Goal: Check status: Check status

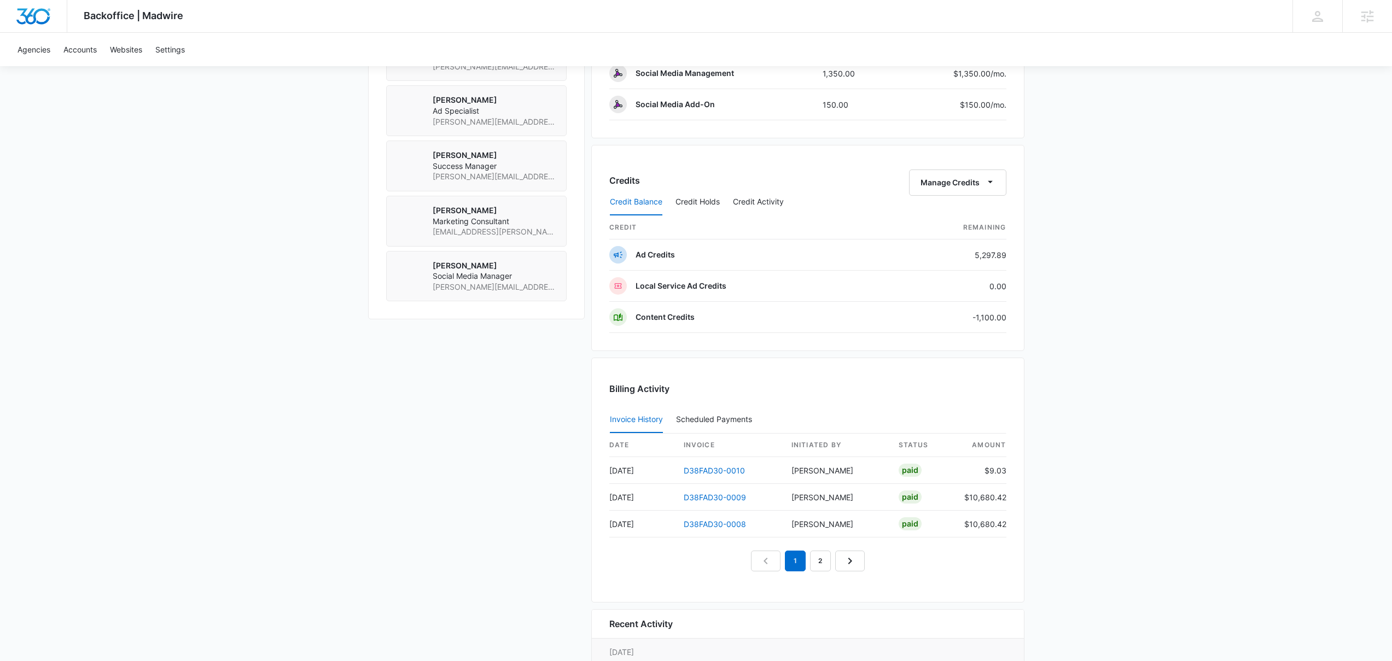
scroll to position [961, 0]
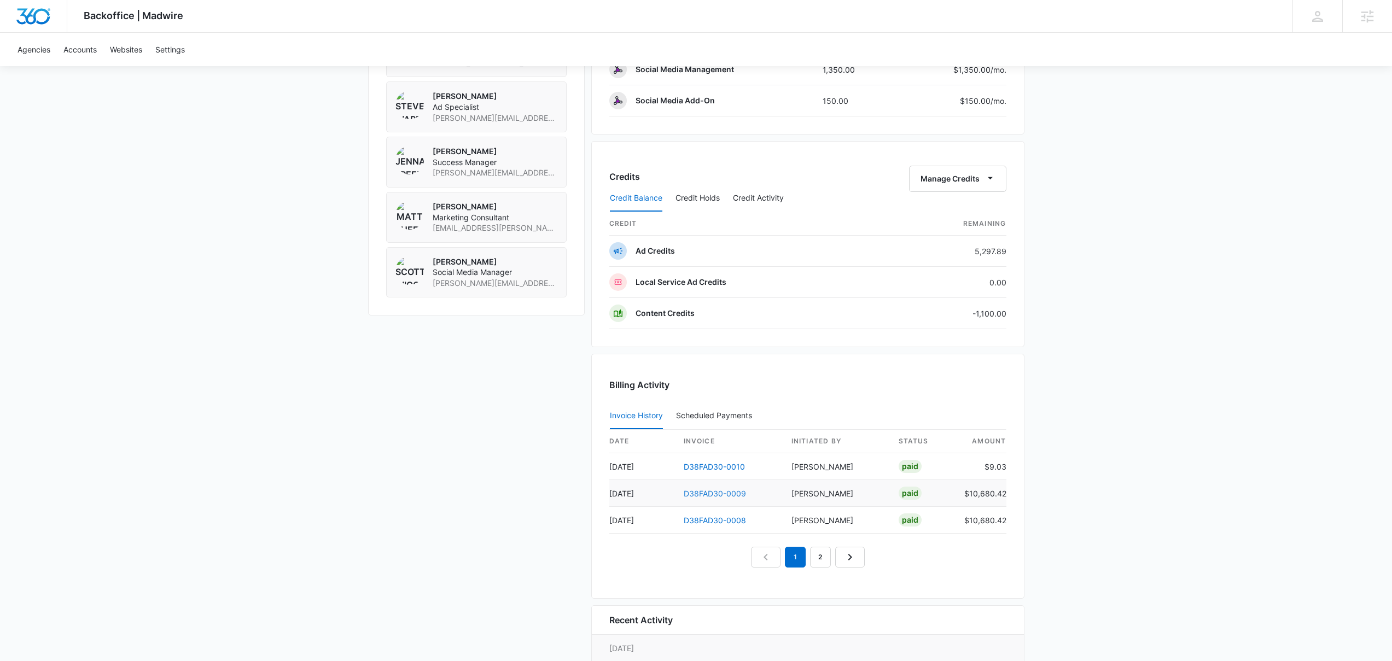
click at [742, 494] on link "D38FAD30-0009" at bounding box center [715, 493] width 62 height 9
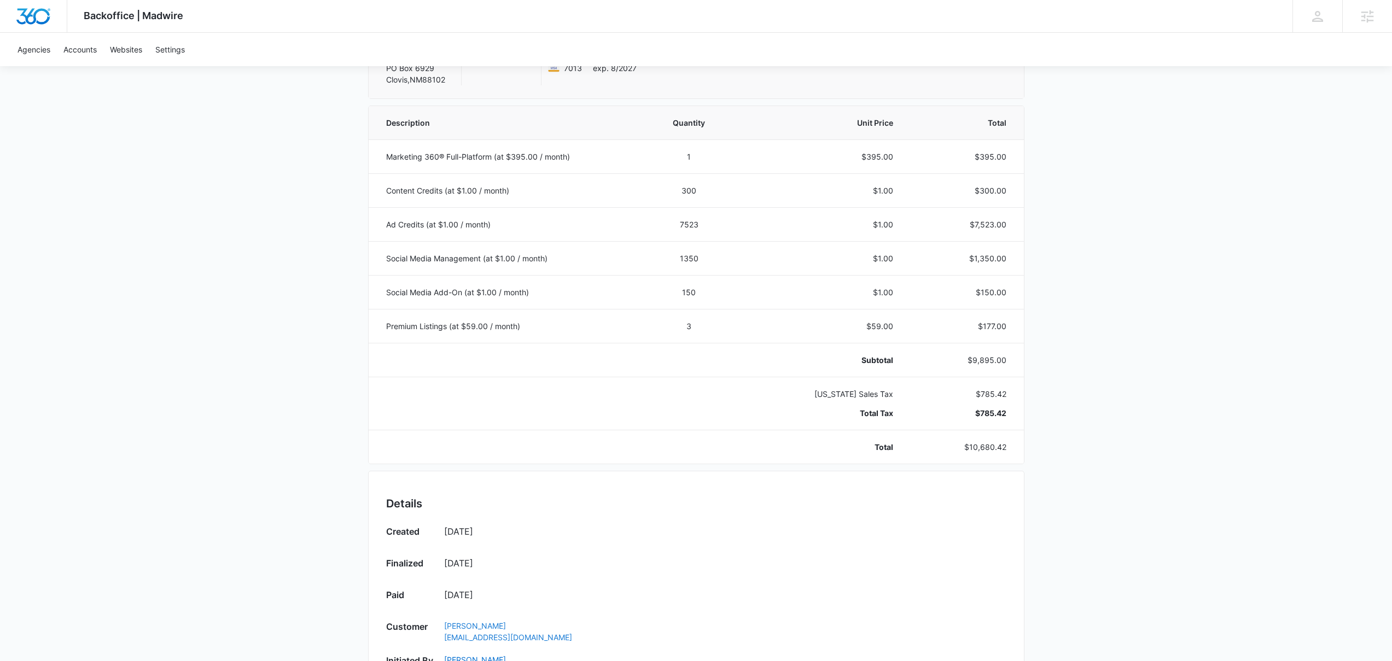
scroll to position [180, 0]
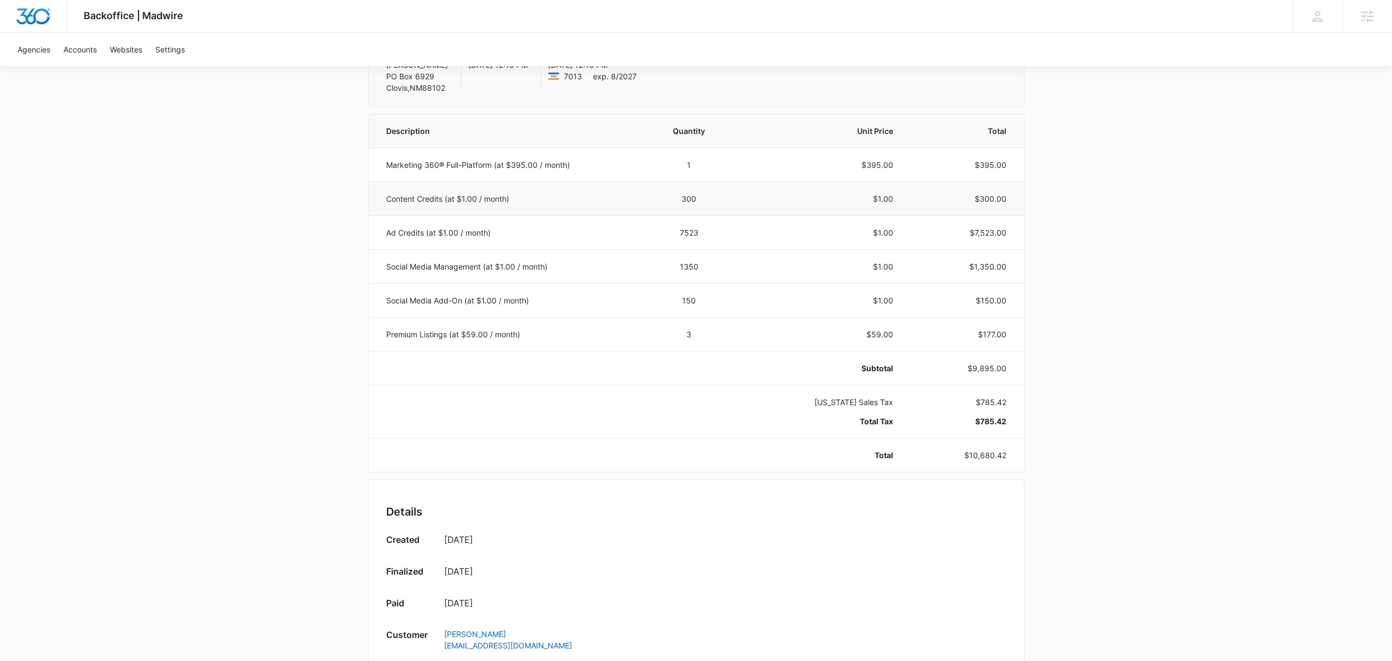
scroll to position [528, 0]
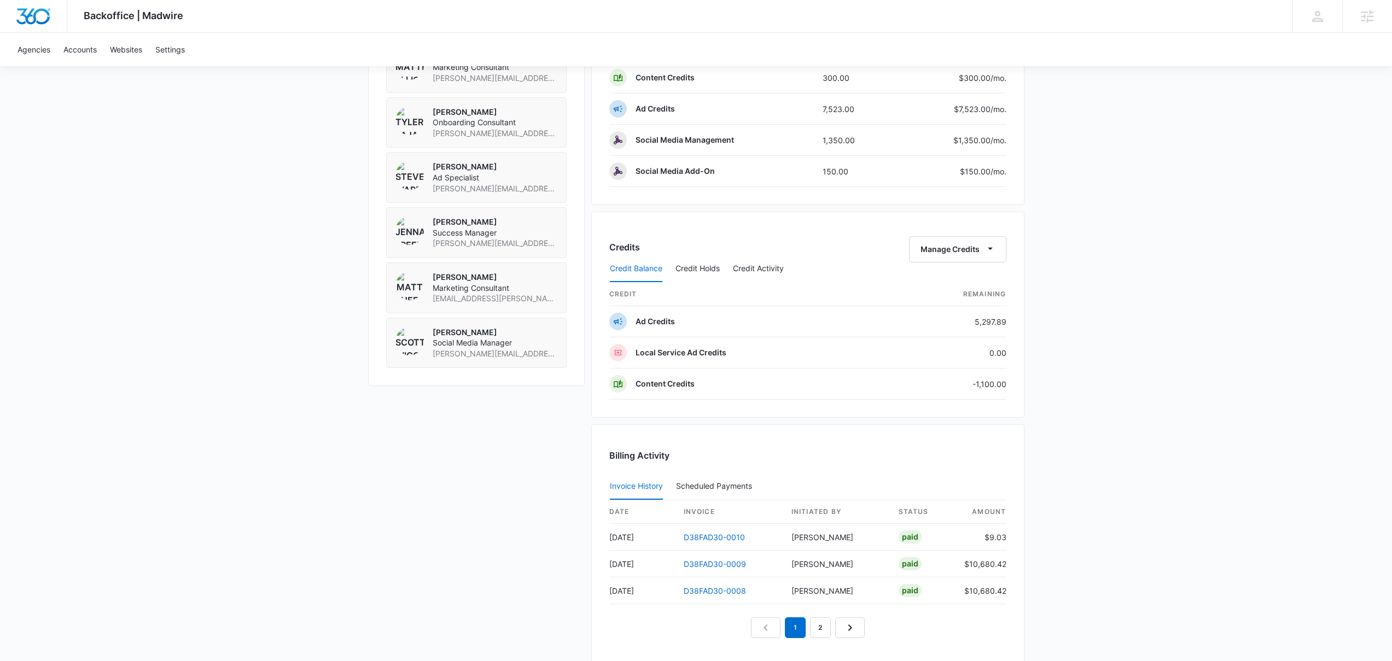
scroll to position [1050, 0]
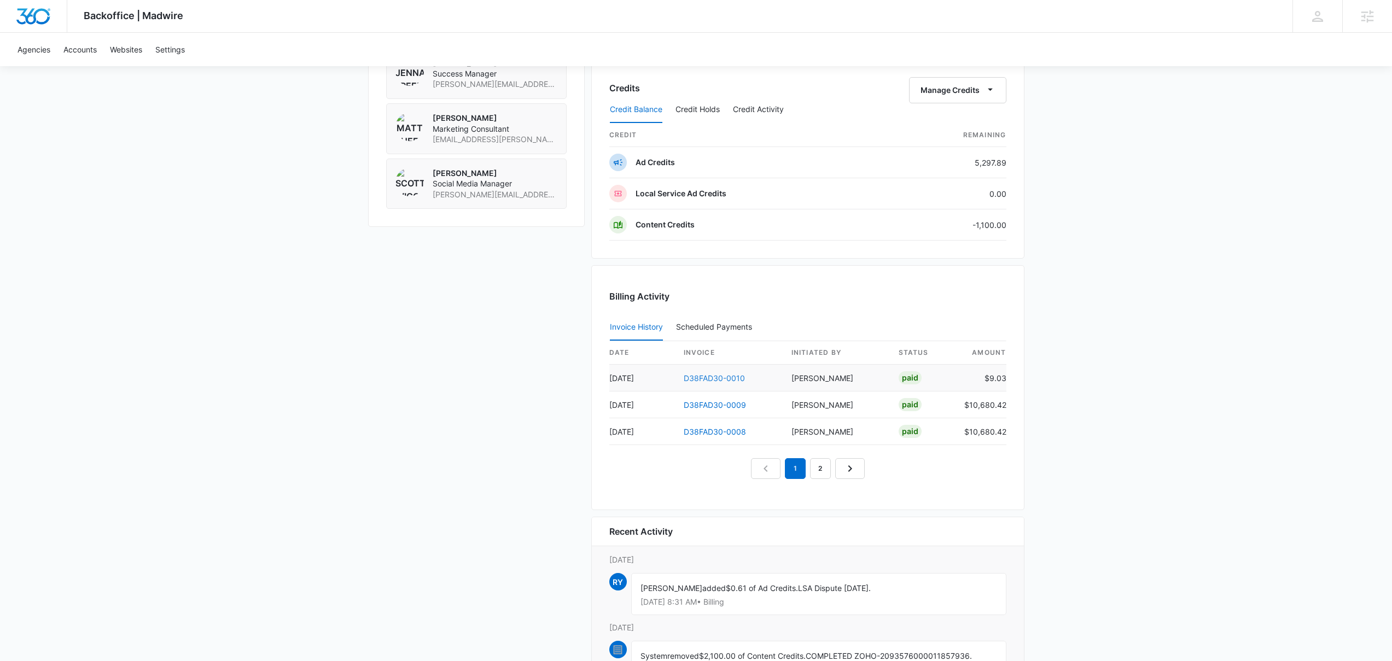
click at [716, 376] on link "D38FAD30-0010" at bounding box center [714, 378] width 61 height 9
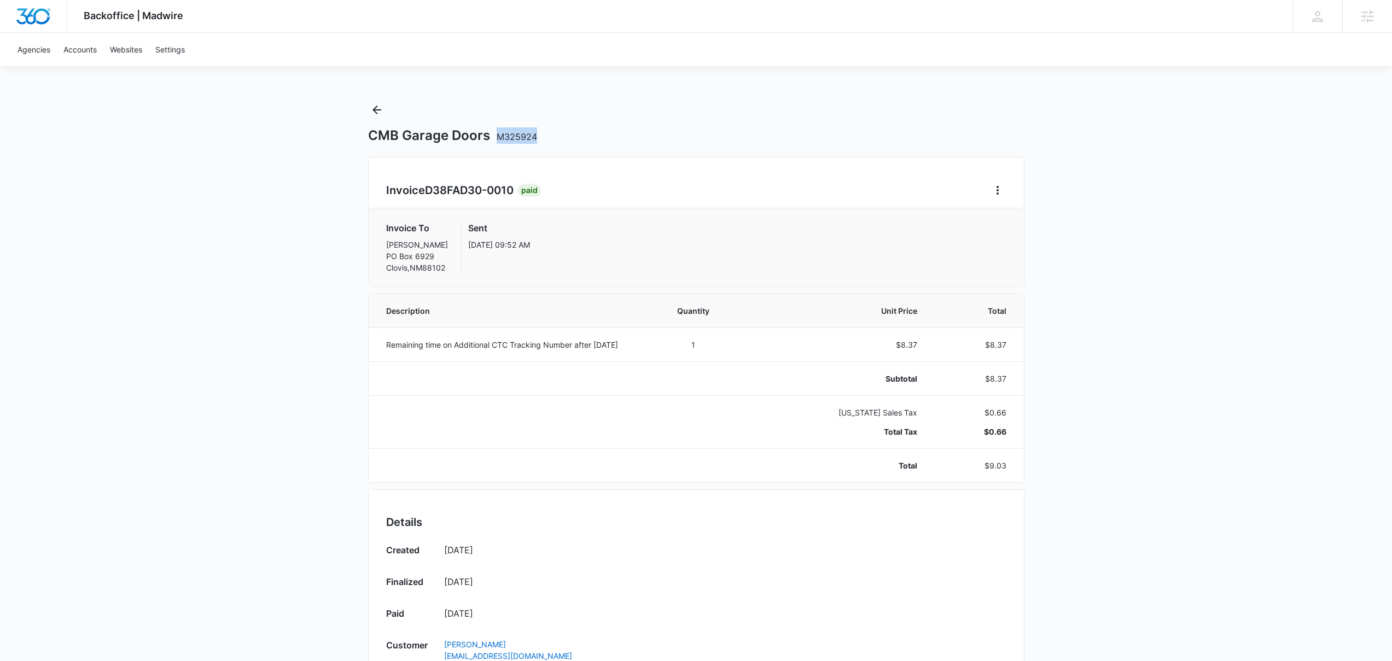
drag, startPoint x: 495, startPoint y: 135, endPoint x: 536, endPoint y: 131, distance: 40.7
click at [536, 131] on div "CMB Garage Doors M325924" at bounding box center [696, 135] width 656 height 16
copy span "M325924"
click at [1041, 74] on div "Backoffice | Madwire Apps Settings Josh Bacon josh.bacon@madwire.com My Profile…" at bounding box center [696, 432] width 1392 height 865
click at [376, 114] on icon "Back" at bounding box center [376, 109] width 13 height 13
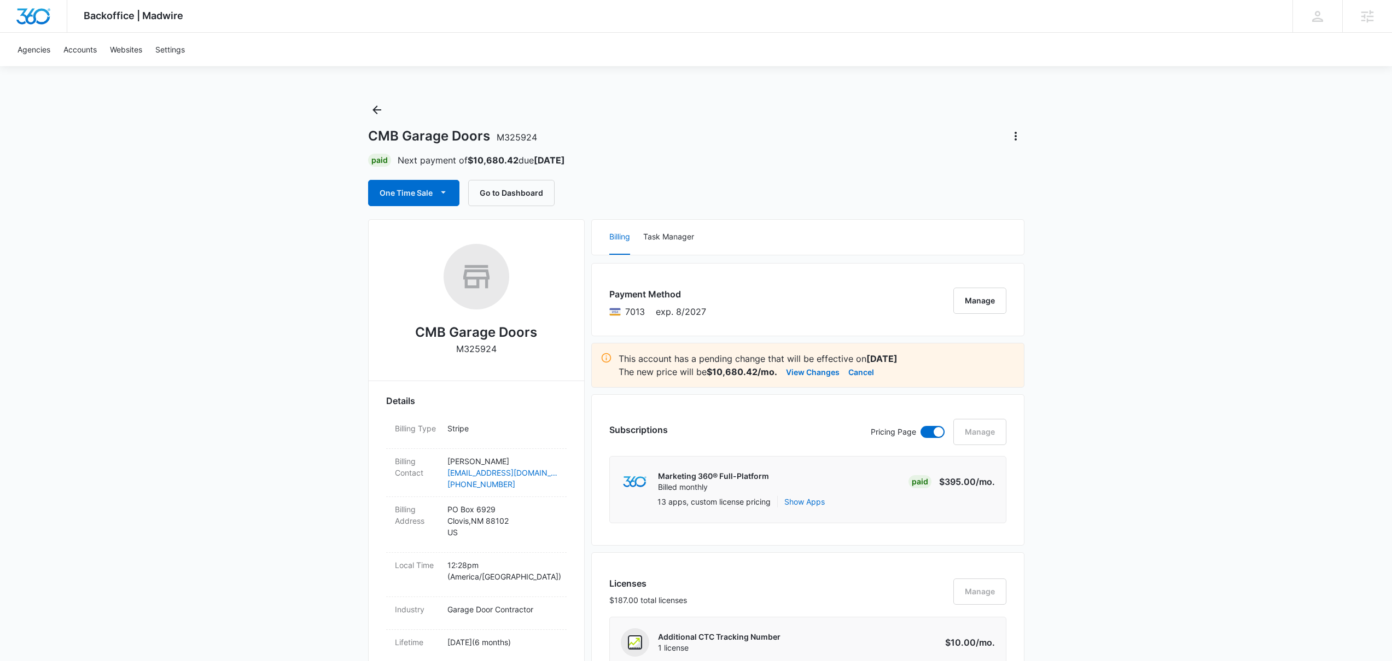
scroll to position [371, 0]
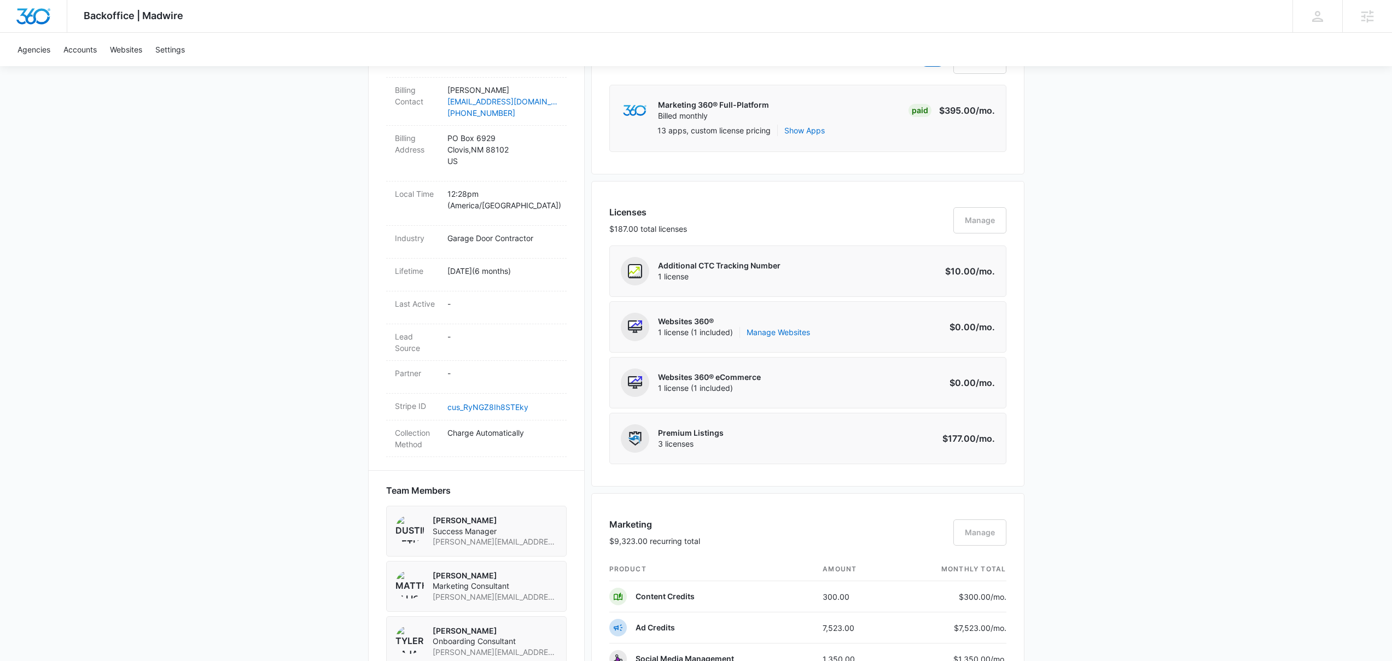
click at [836, 264] on div "Additional CTC Tracking Number 1 license Amount $10.00 /mo." at bounding box center [807, 271] width 397 height 51
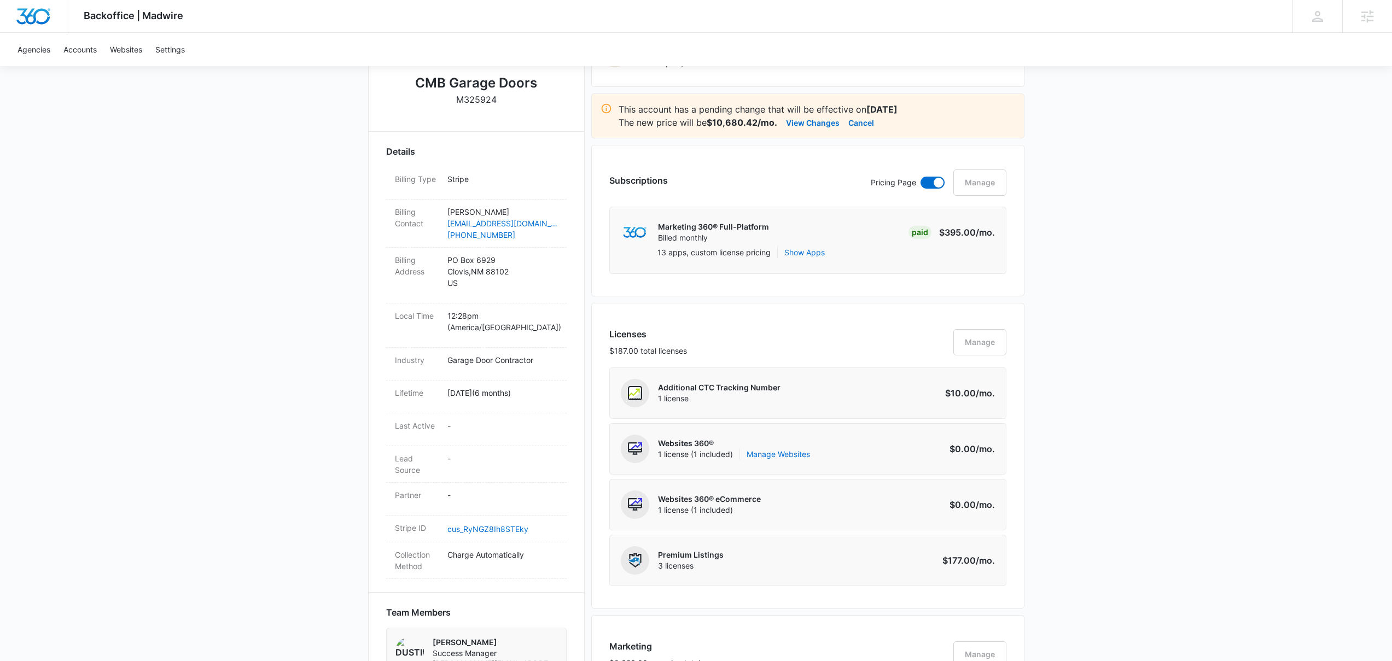
scroll to position [0, 0]
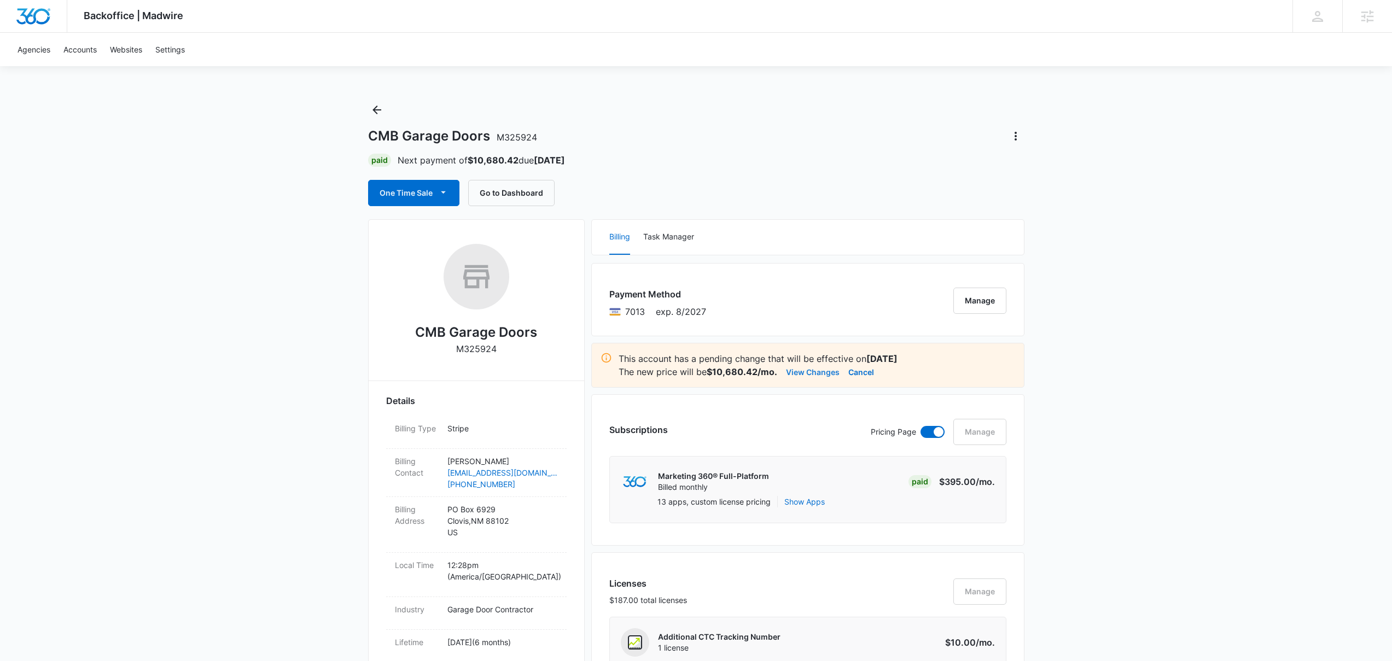
click at [814, 371] on button "View Changes" at bounding box center [813, 371] width 54 height 13
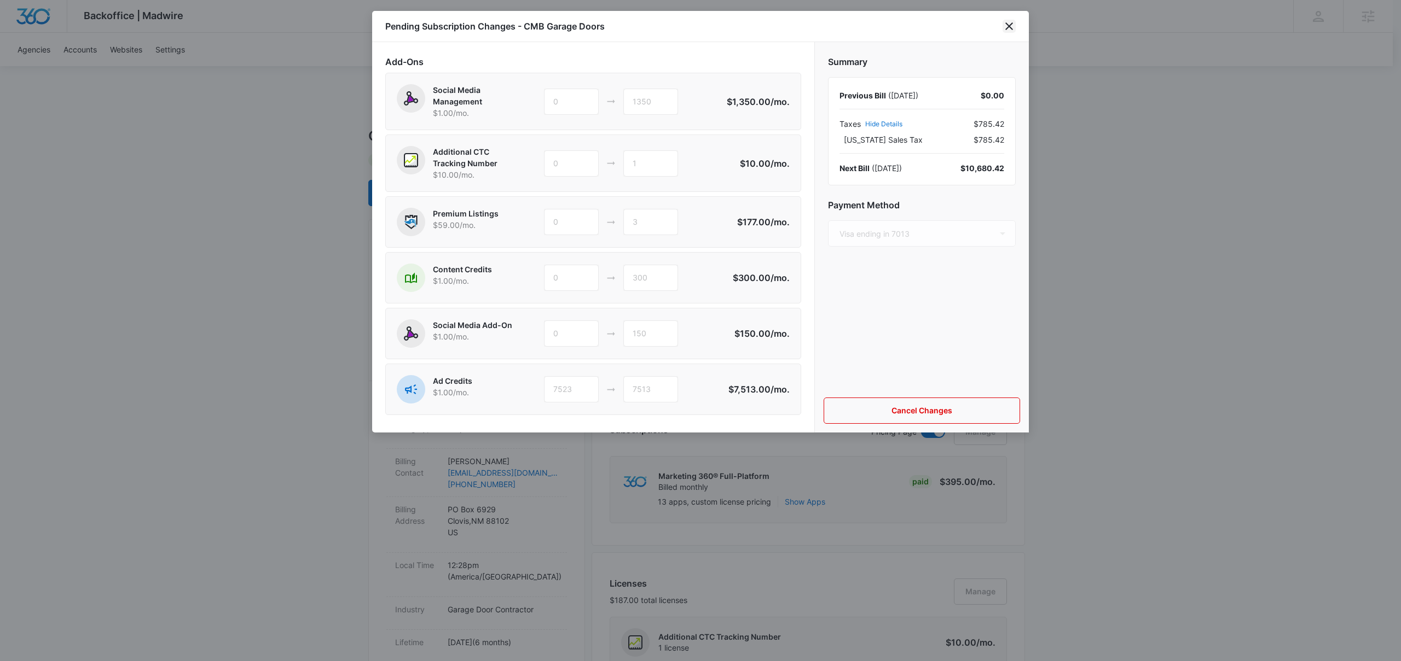
click at [1010, 25] on icon "close" at bounding box center [1009, 26] width 8 height 8
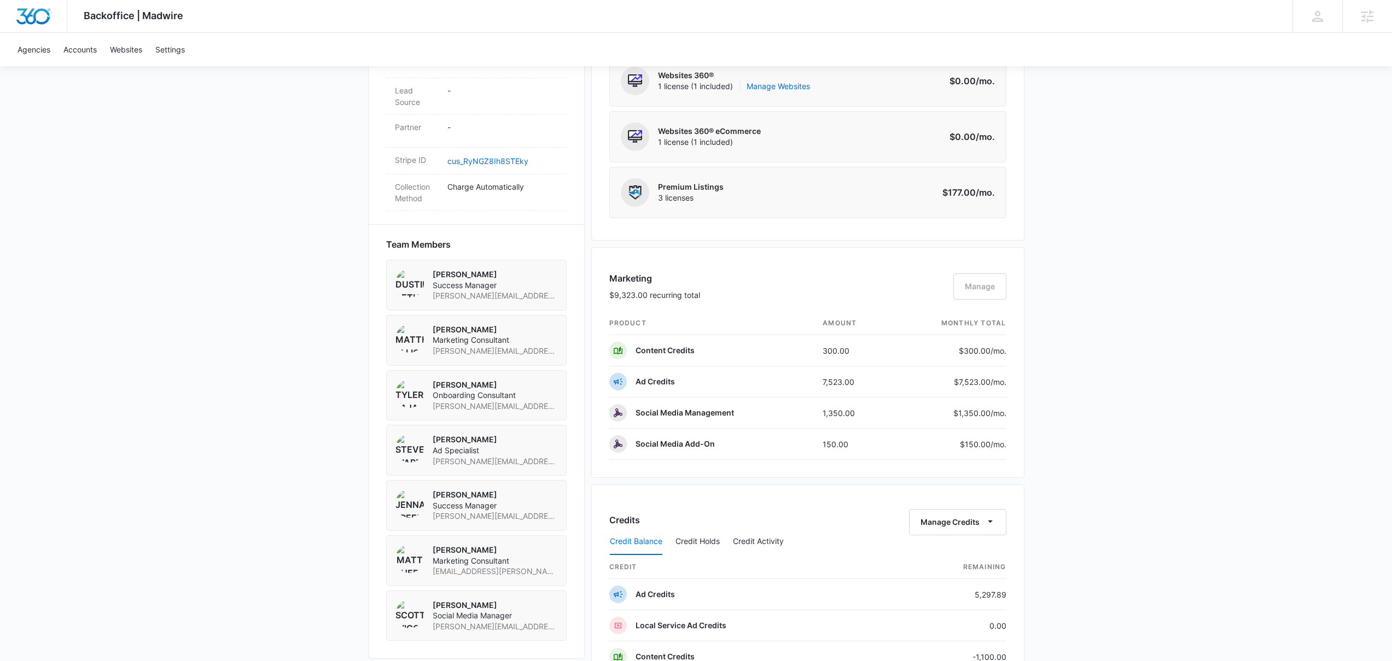
scroll to position [914, 0]
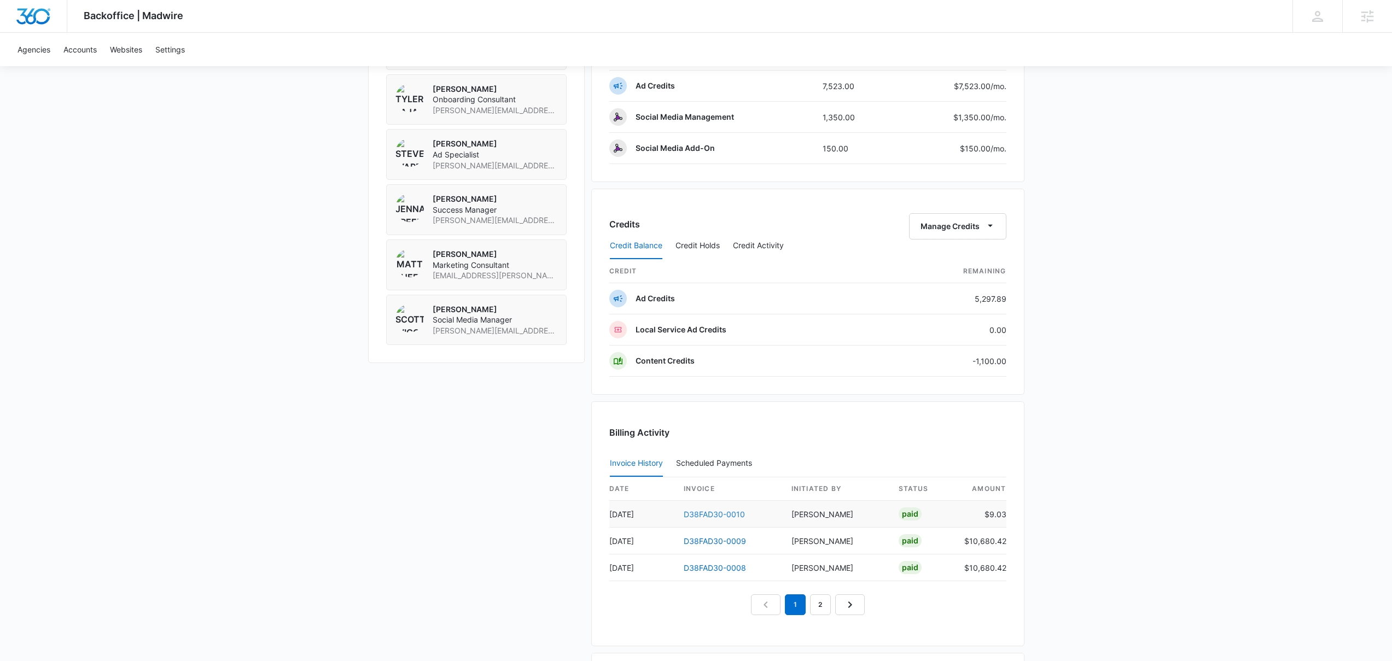
click at [710, 511] on link "D38FAD30-0010" at bounding box center [714, 514] width 61 height 9
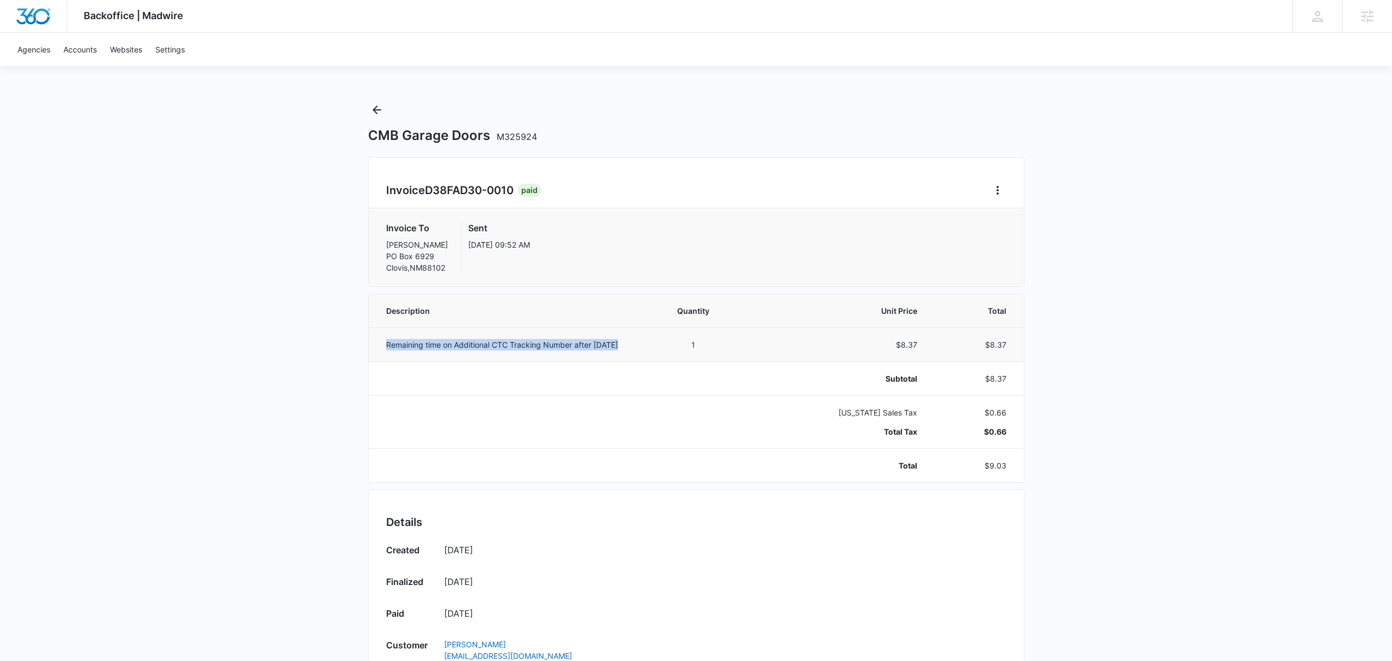
drag, startPoint x: 619, startPoint y: 344, endPoint x: 394, endPoint y: 329, distance: 225.8
click at [394, 329] on td "Remaining time on Additional CTC Tracking Number after 30 Sep 2025" at bounding box center [506, 345] width 274 height 34
click at [414, 351] on p "Remaining time on Additional CTC Tracking Number after 30 Sep 2025" at bounding box center [507, 344] width 243 height 11
drag, startPoint x: 407, startPoint y: 357, endPoint x: 387, endPoint y: 346, distance: 23.0
click at [387, 346] on p "Remaining time on Additional CTC Tracking Number after 30 Sep 2025" at bounding box center [507, 344] width 243 height 11
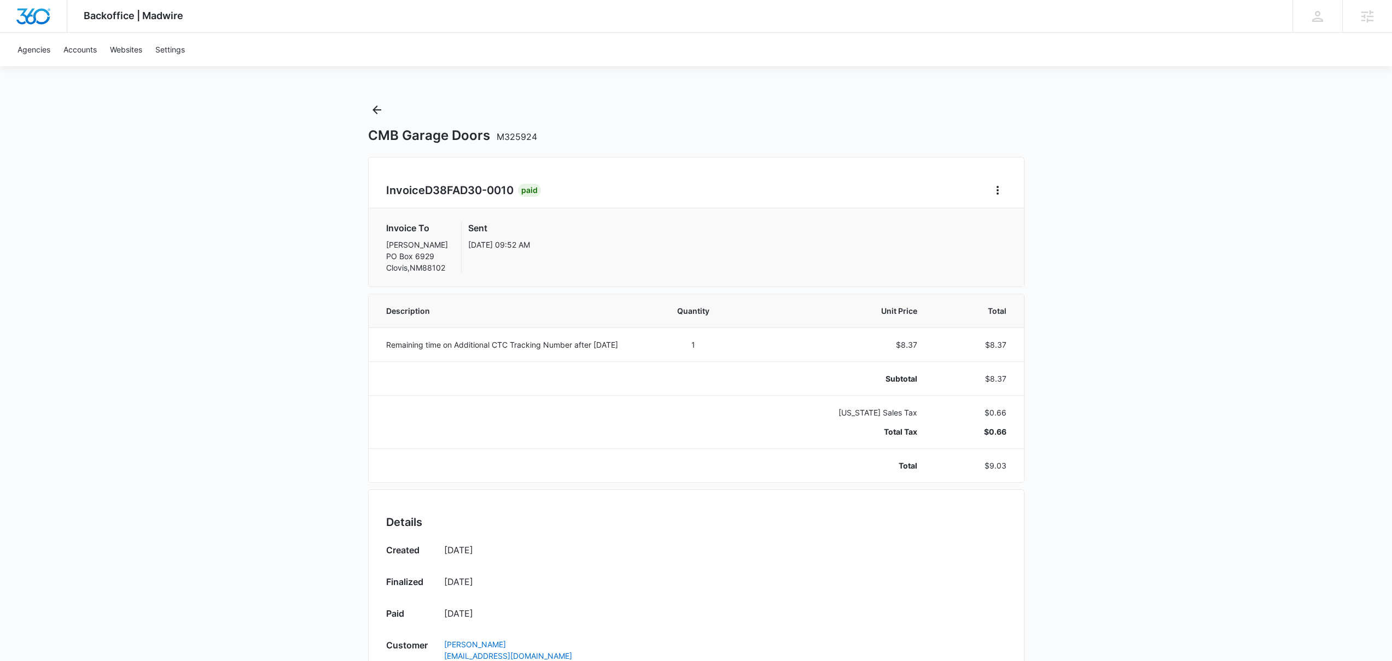
click at [566, 300] on th "Description" at bounding box center [506, 310] width 274 height 33
drag, startPoint x: 386, startPoint y: 345, endPoint x: 572, endPoint y: 342, distance: 185.5
click at [572, 342] on p "Remaining time on Additional CTC Tracking Number after 30 Sep 2025" at bounding box center [507, 344] width 243 height 11
click at [607, 276] on div "Invoice To Jarod Wilhite PO Box 6929 Clovis , NM 88102 Sent Sep 30, 09:52 AM" at bounding box center [696, 247] width 655 height 78
click at [706, 358] on td "1" at bounding box center [693, 345] width 103 height 34
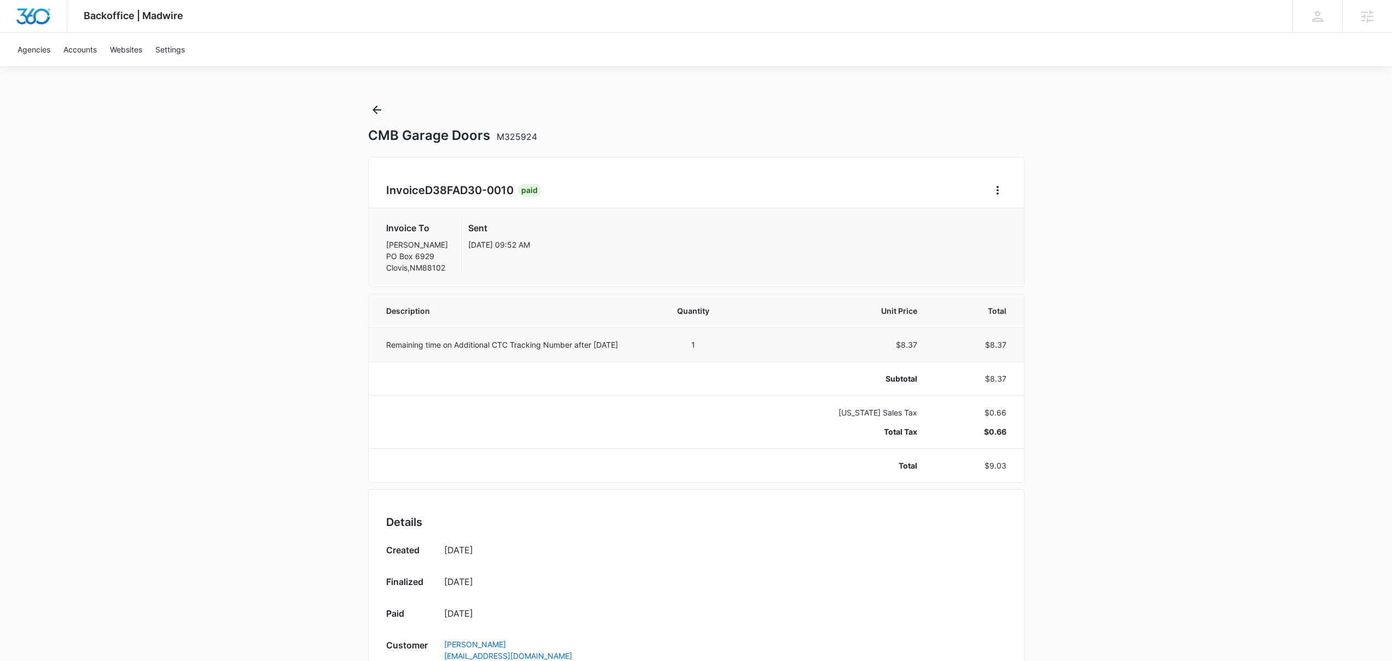
click at [792, 328] on td "$8.37" at bounding box center [837, 345] width 185 height 34
click at [375, 108] on icon "Back" at bounding box center [377, 110] width 9 height 9
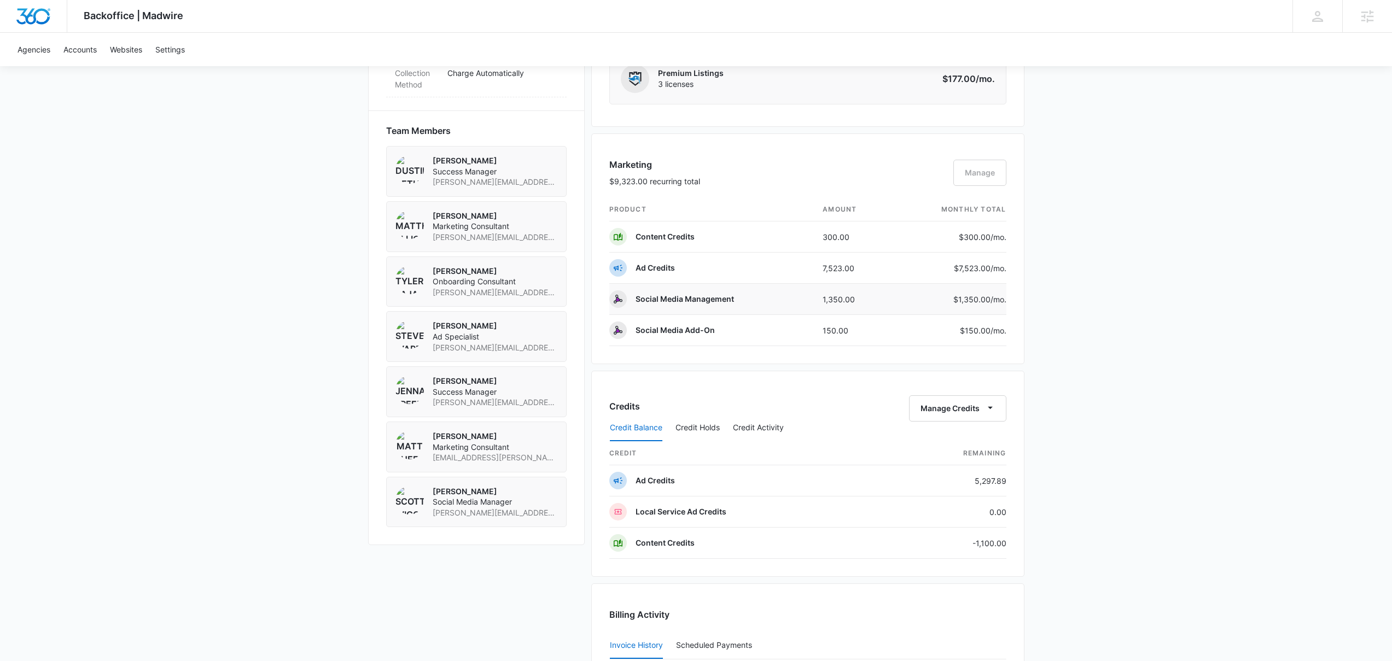
scroll to position [1110, 0]
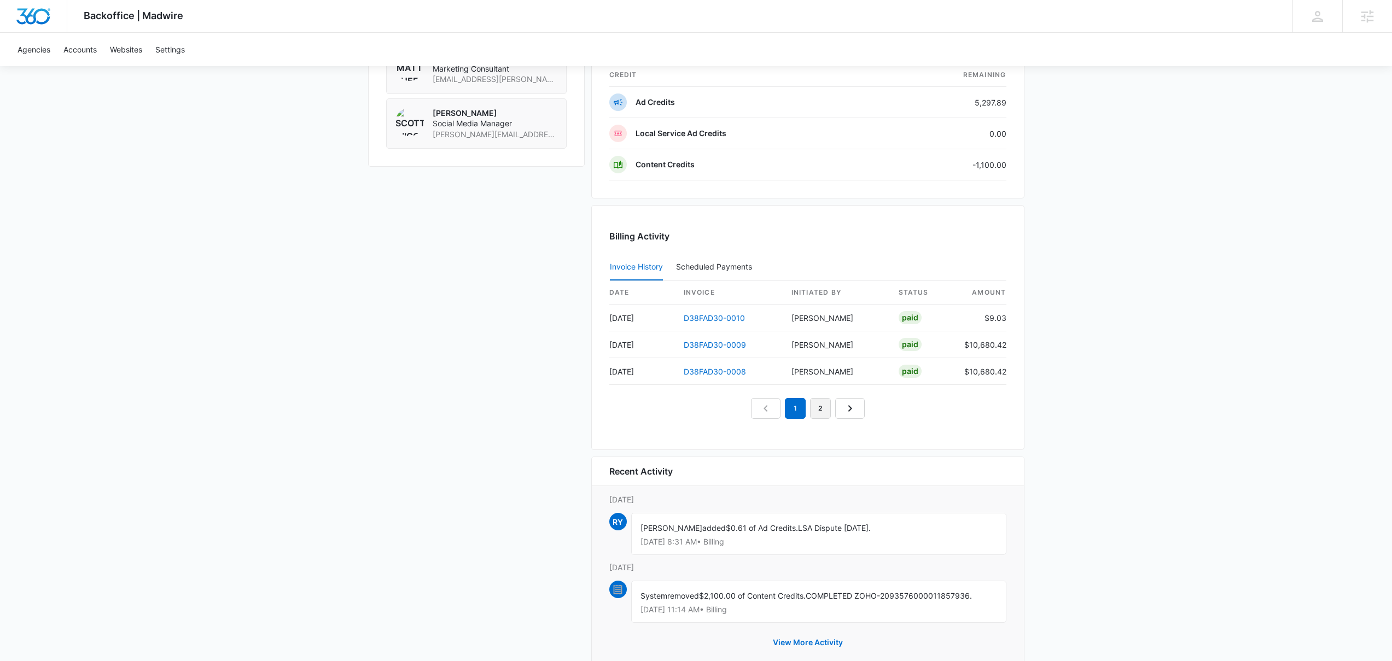
click at [820, 409] on link "2" at bounding box center [820, 408] width 21 height 21
click at [777, 405] on link "1" at bounding box center [782, 408] width 21 height 21
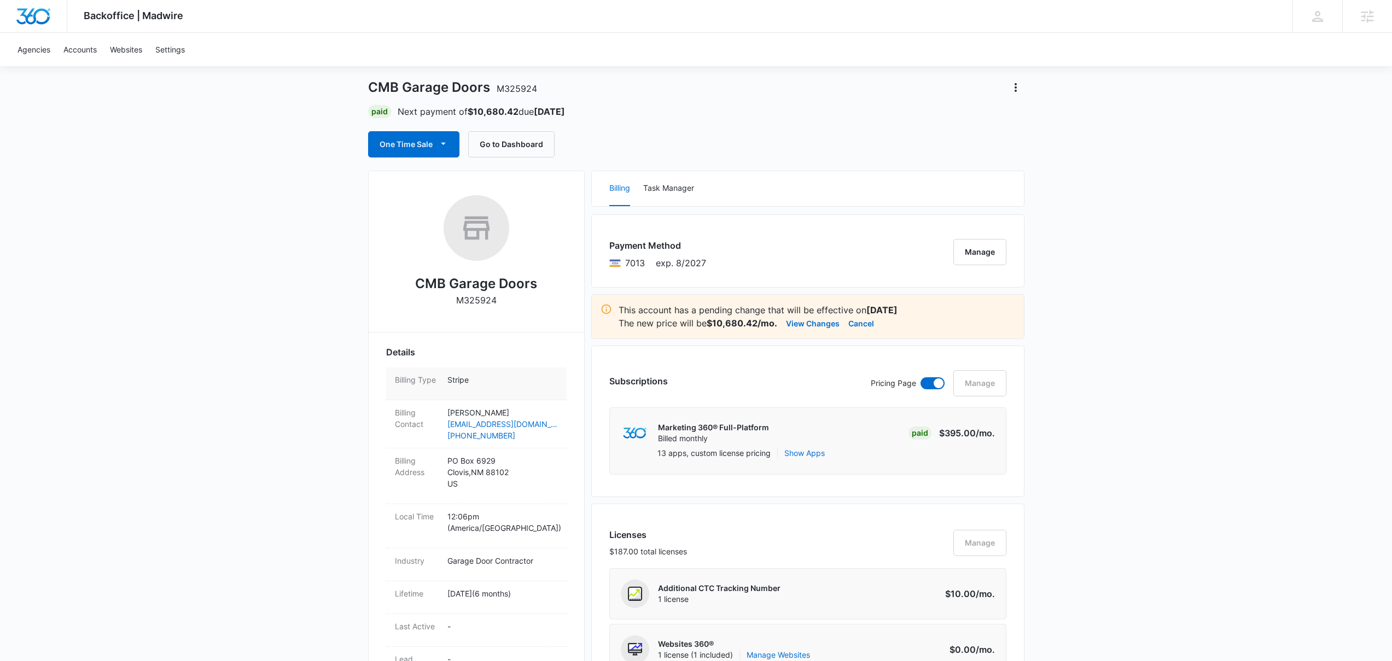
scroll to position [0, 0]
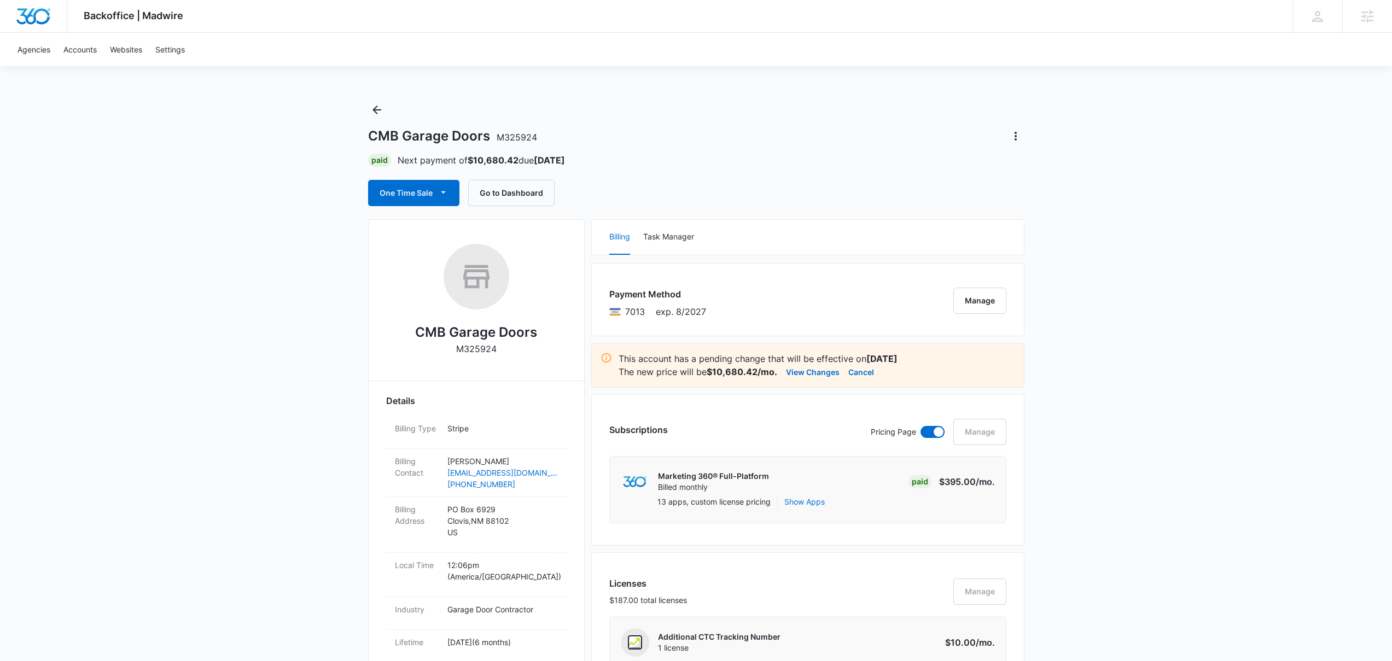
click at [868, 111] on div "CMB Garage Doors M325924 Paid Next payment of $10,680.42 due Oct 25 One Time Sa…" at bounding box center [696, 153] width 656 height 105
click at [978, 47] on div "Agencies Accounts Websites Settings" at bounding box center [696, 49] width 1370 height 33
click at [805, 143] on div "CMB Garage Doors M325924" at bounding box center [696, 136] width 656 height 18
click at [804, 144] on div "CMB Garage Doors M325924" at bounding box center [696, 136] width 656 height 18
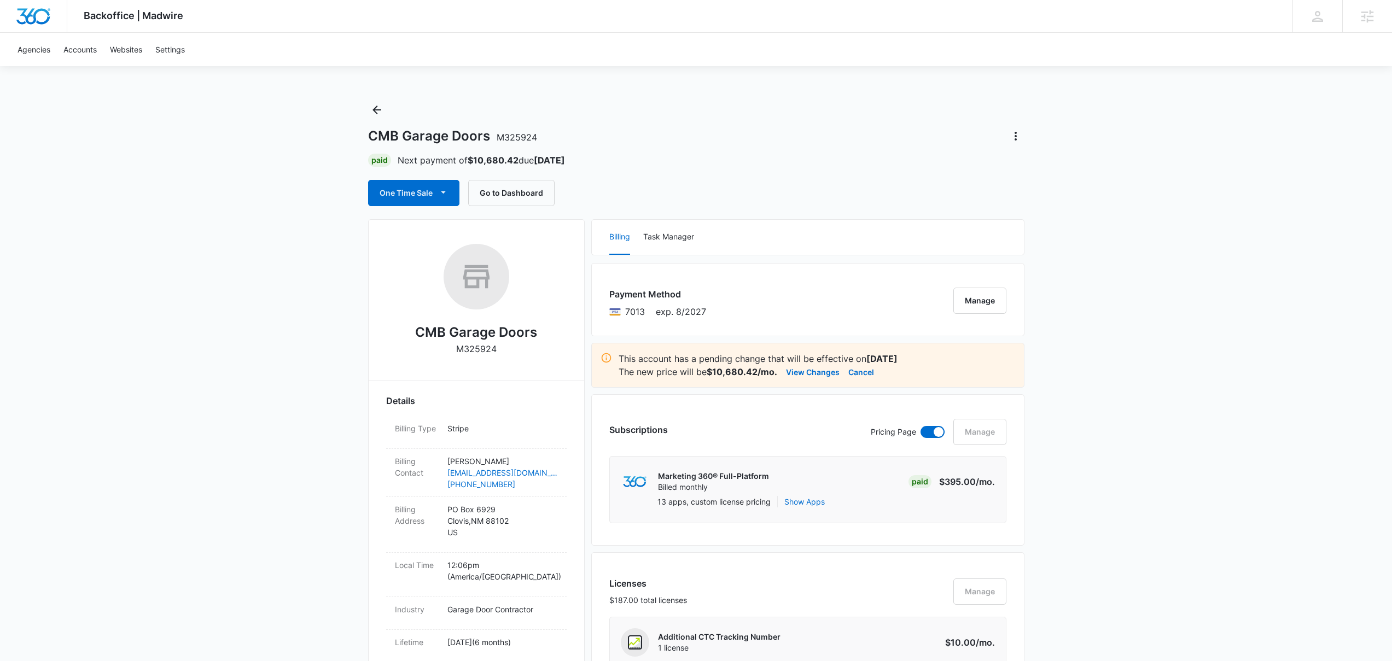
click at [804, 144] on div "CMB Garage Doors M325924" at bounding box center [696, 136] width 656 height 18
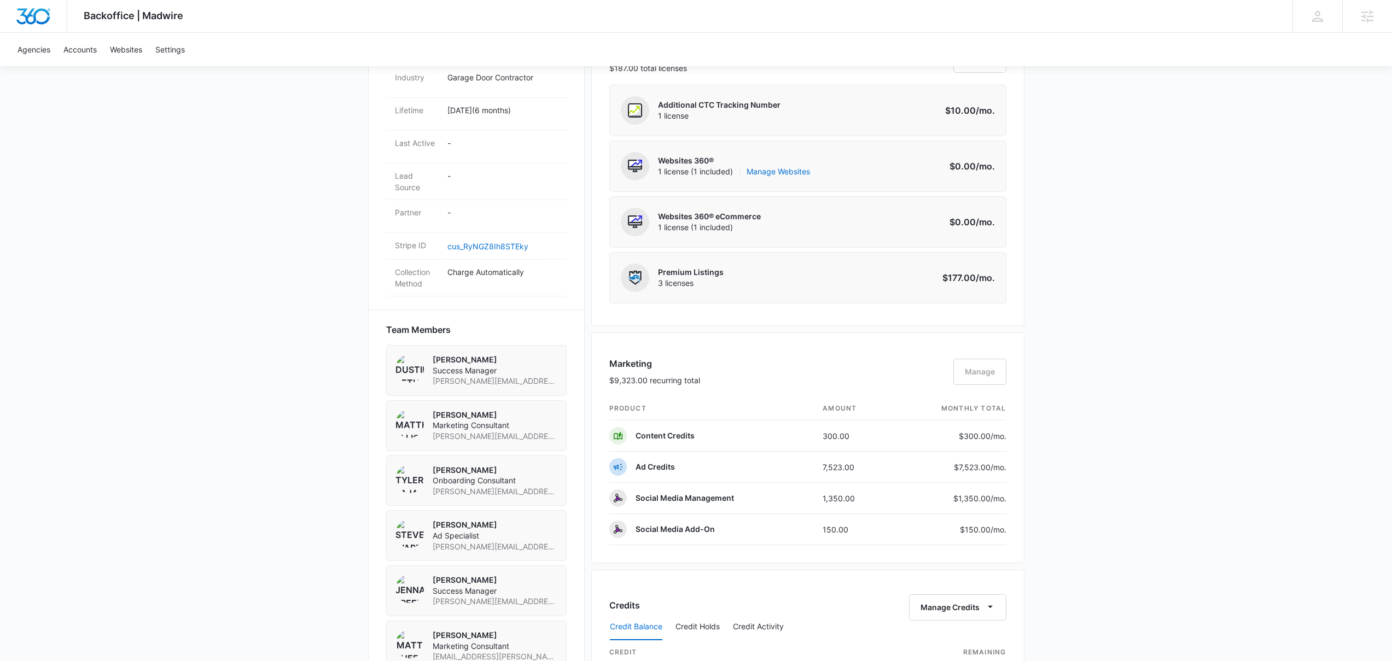
scroll to position [446, 0]
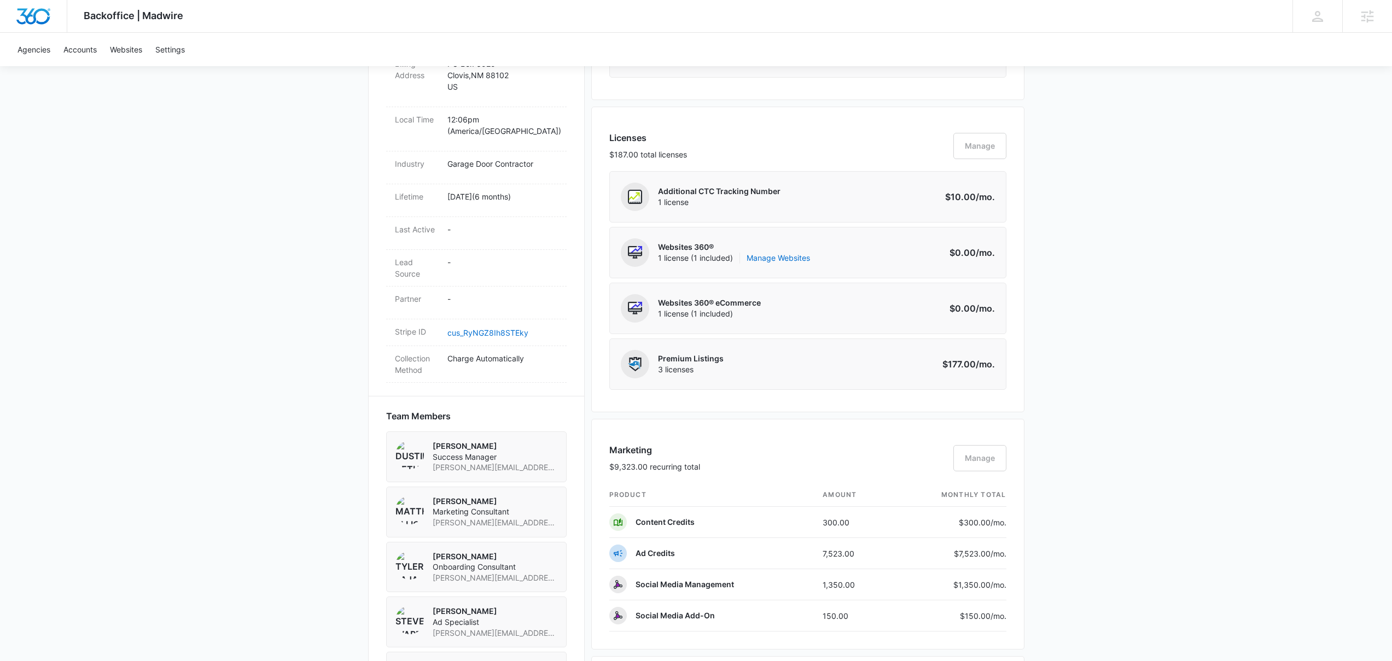
click at [828, 218] on div "Additional CTC Tracking Number 1 license Amount $10.00 /mo." at bounding box center [807, 196] width 397 height 51
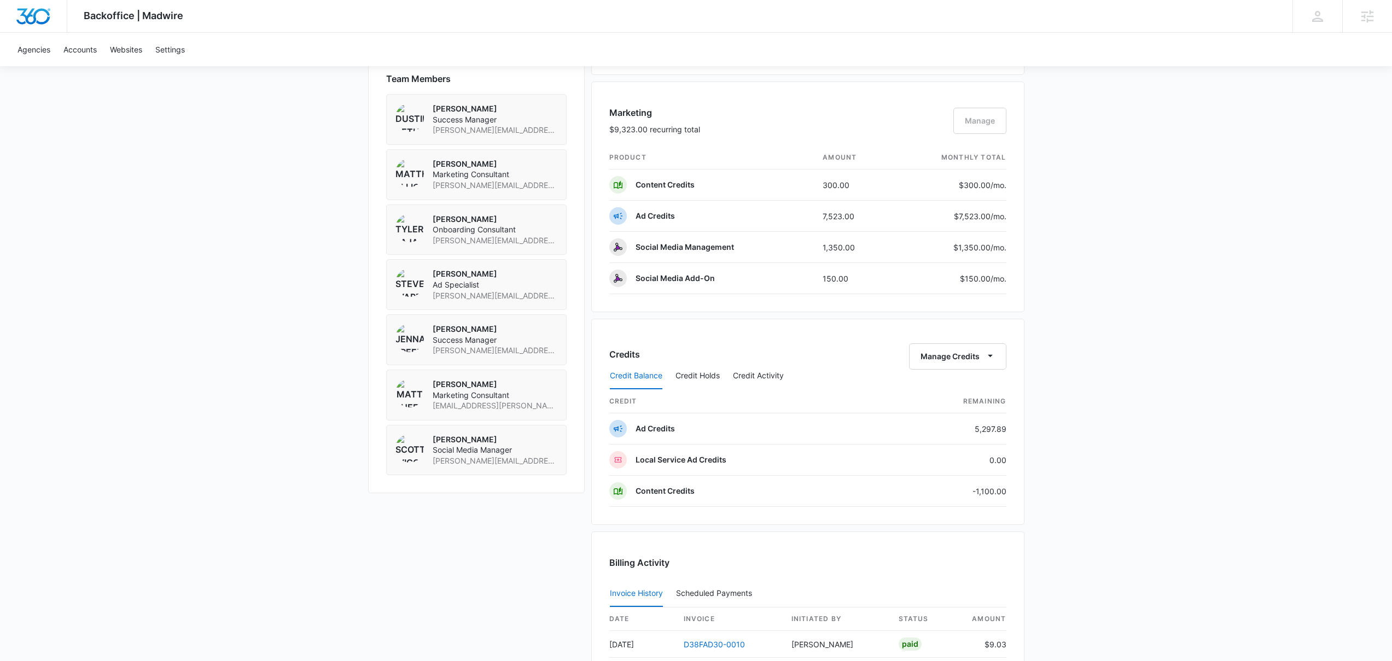
scroll to position [999, 0]
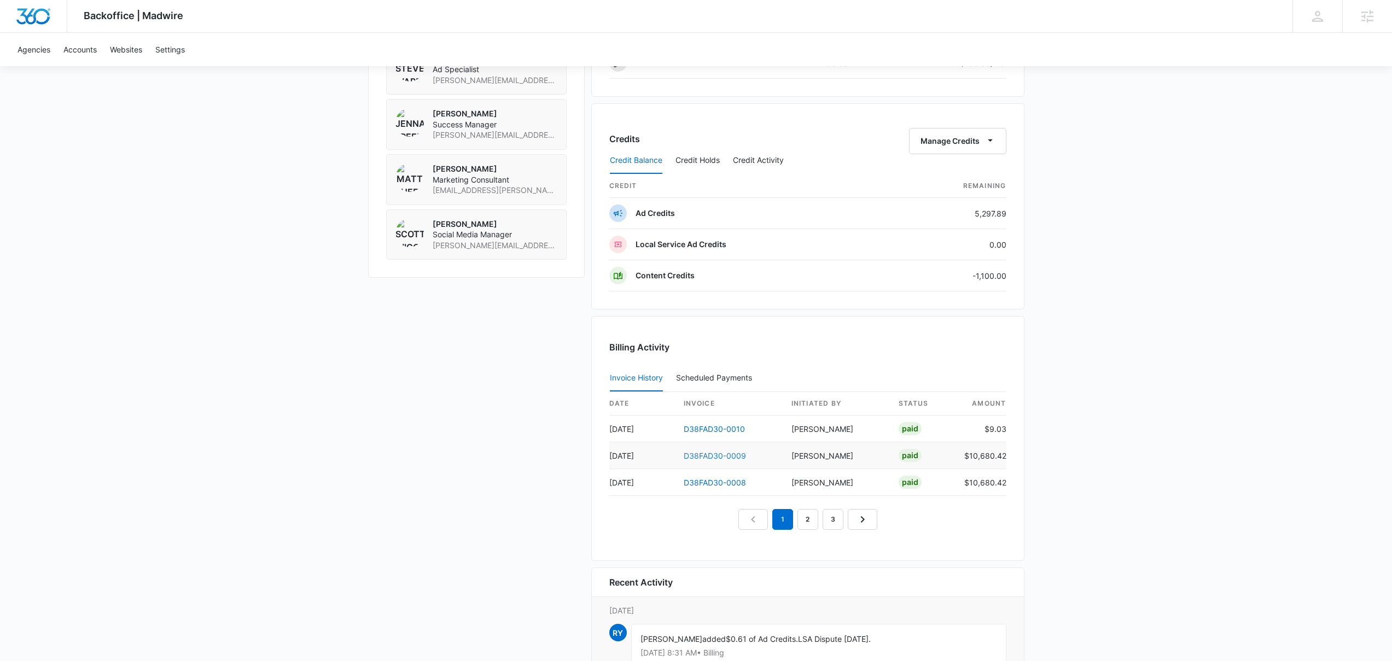
click at [739, 458] on link "D38FAD30-0009" at bounding box center [715, 455] width 62 height 9
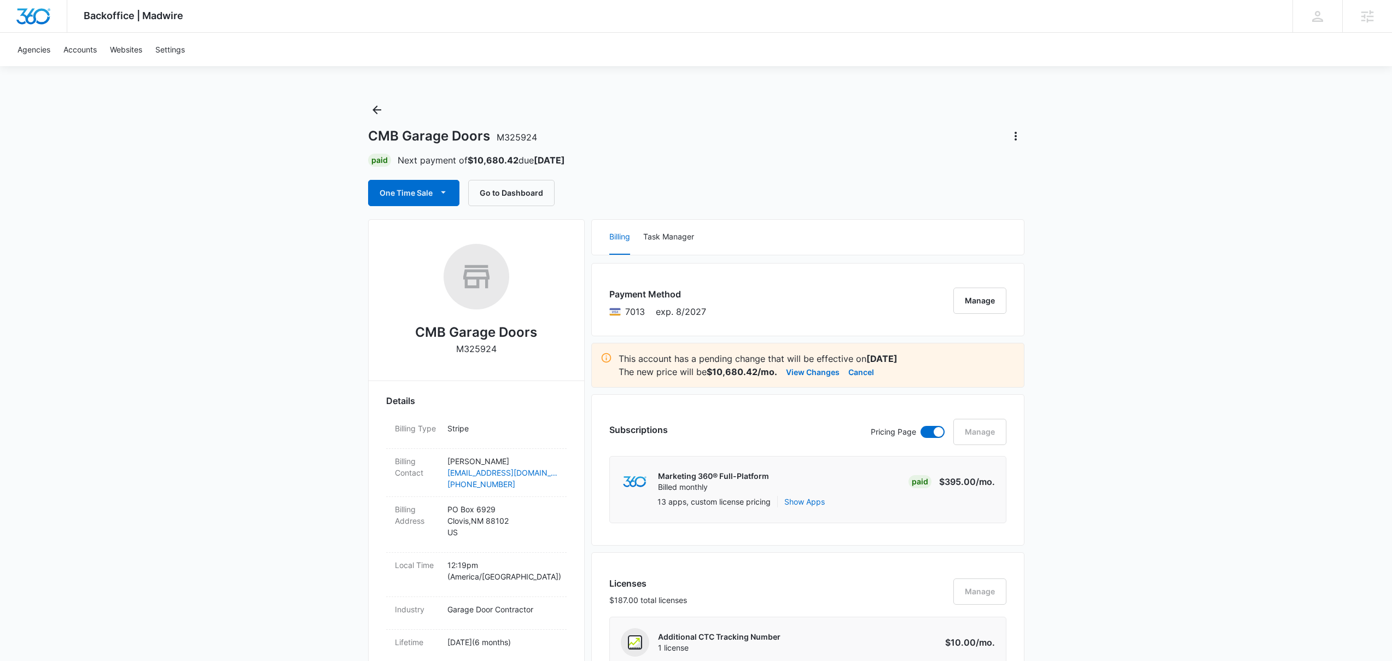
scroll to position [361, 0]
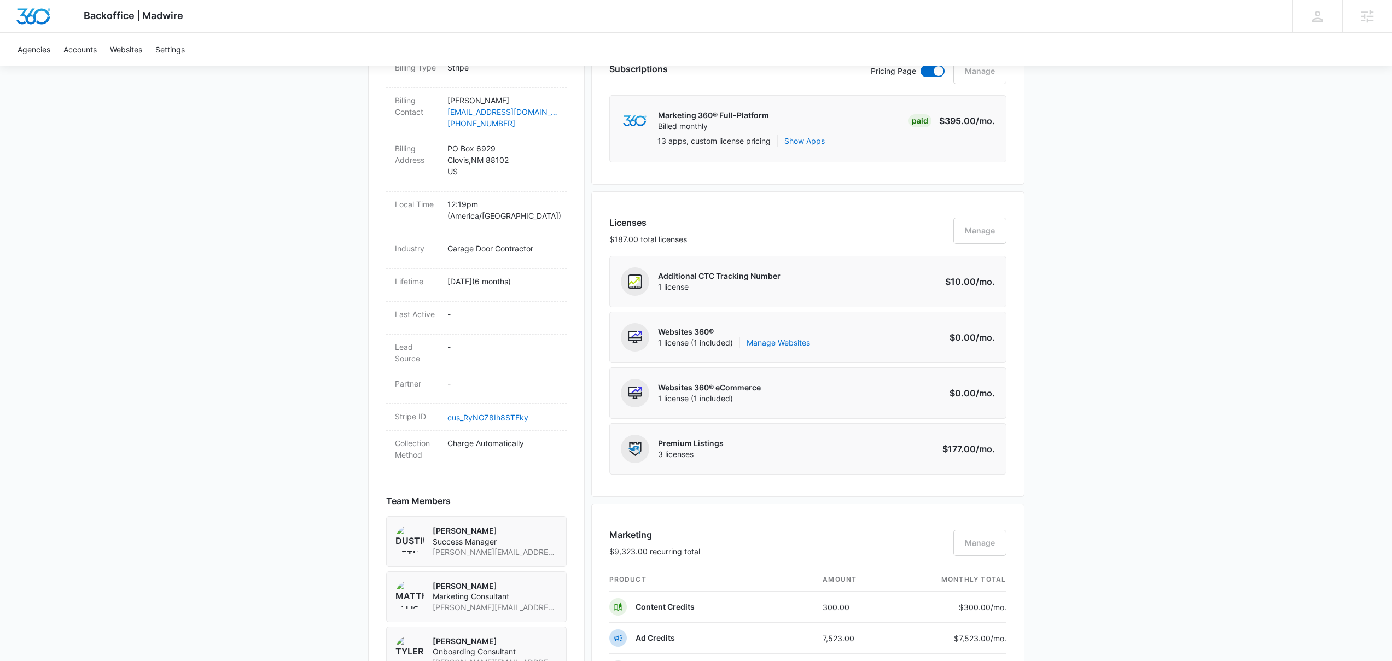
click at [1119, 331] on div "Backoffice | Madwire Apps Settings Josh Bacon josh.bacon@madwire.com My Profile…" at bounding box center [696, 541] width 1392 height 1805
click at [982, 298] on div "Additional CTC Tracking Number 1 license Amount $10.00 /mo." at bounding box center [807, 281] width 397 height 51
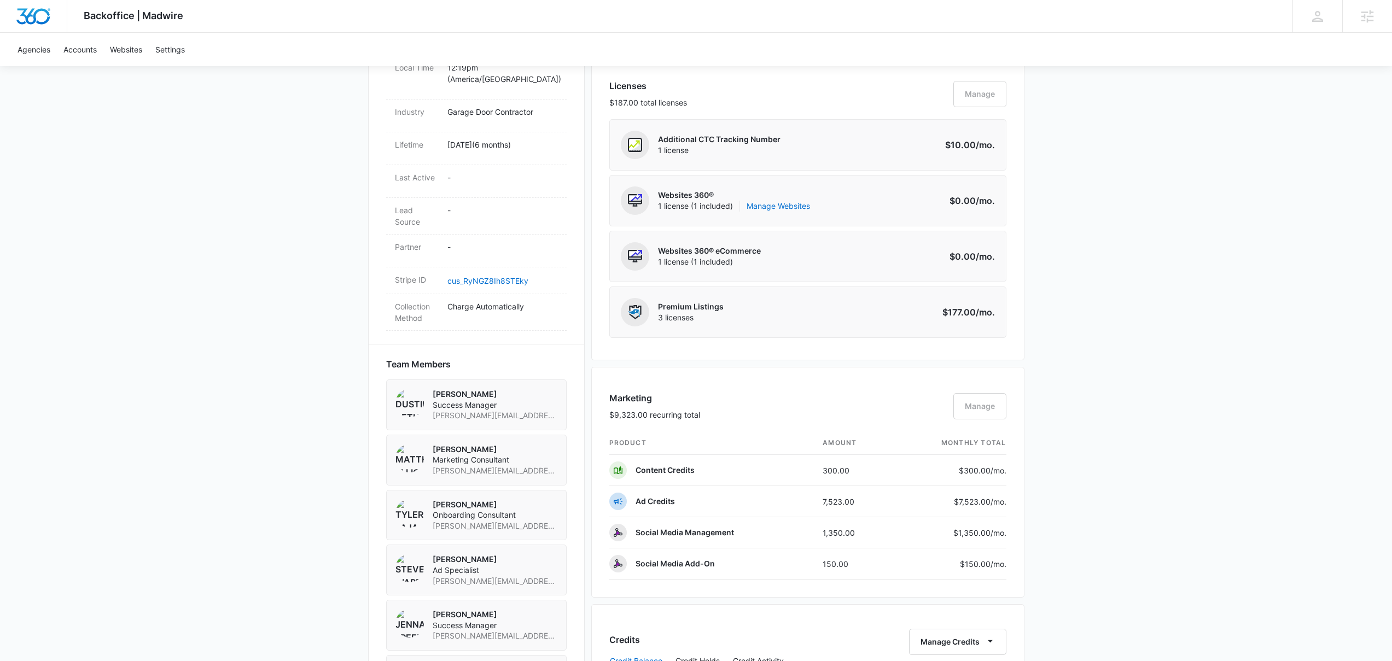
scroll to position [426, 0]
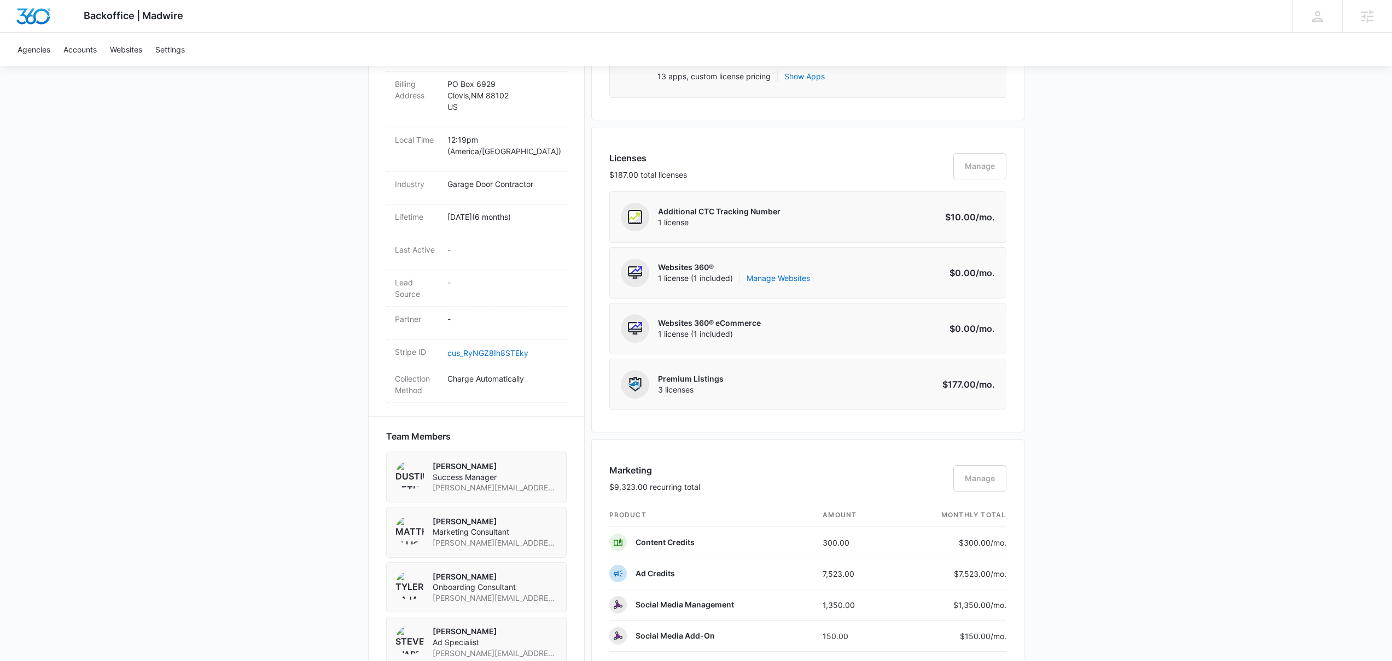
click at [1294, 414] on div "Backoffice | Madwire Apps Settings Josh Bacon josh.bacon@madwire.com My Profile…" at bounding box center [696, 476] width 1392 height 1805
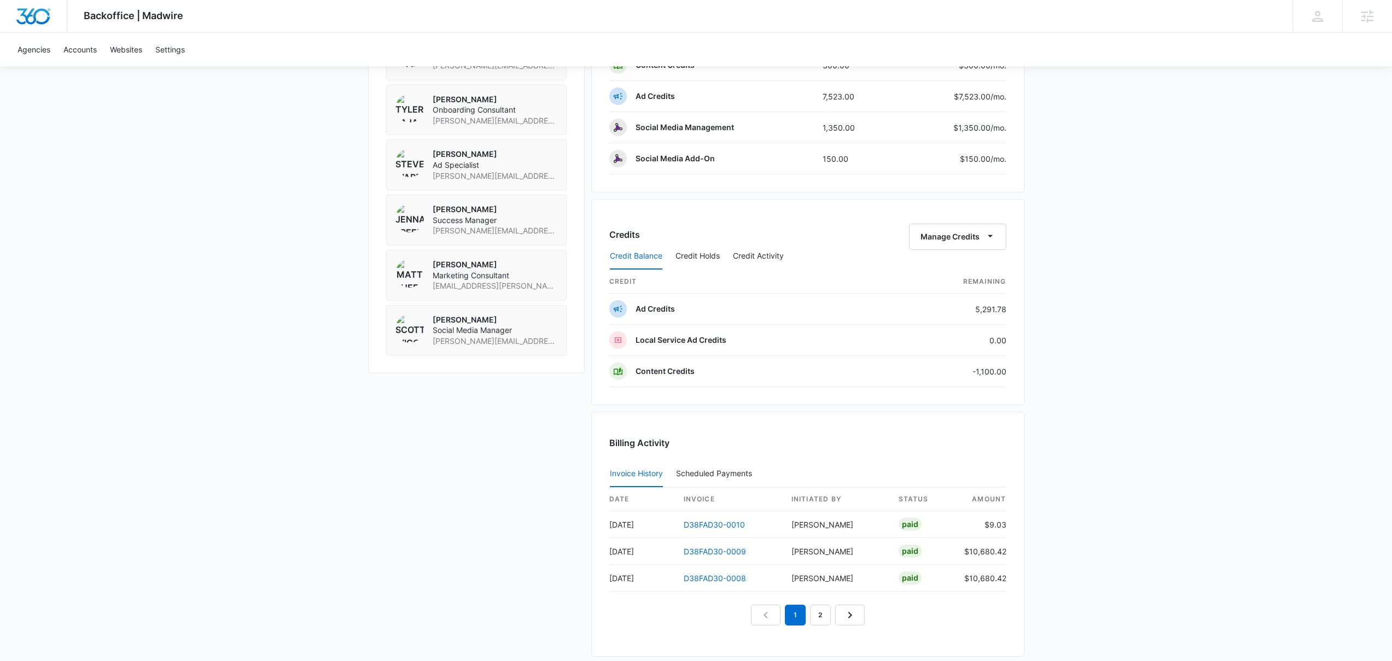
scroll to position [1047, 0]
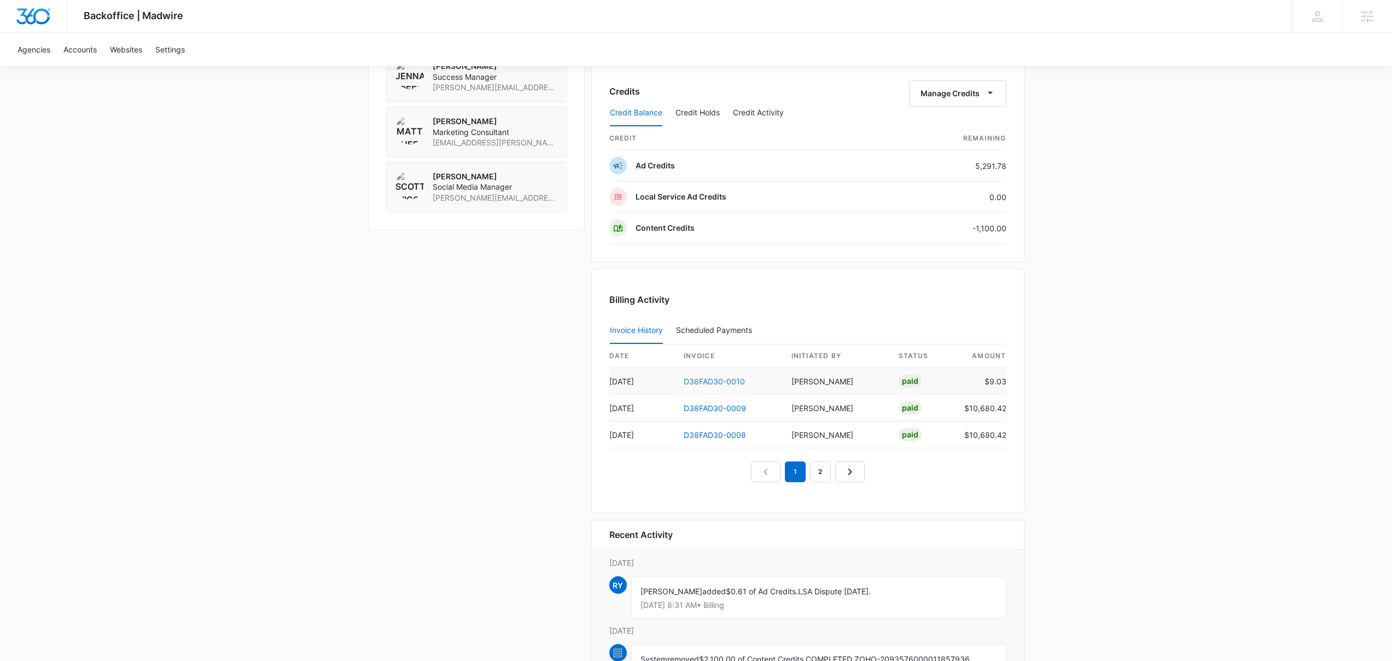
click at [731, 381] on link "D38FAD30-0010" at bounding box center [714, 381] width 61 height 9
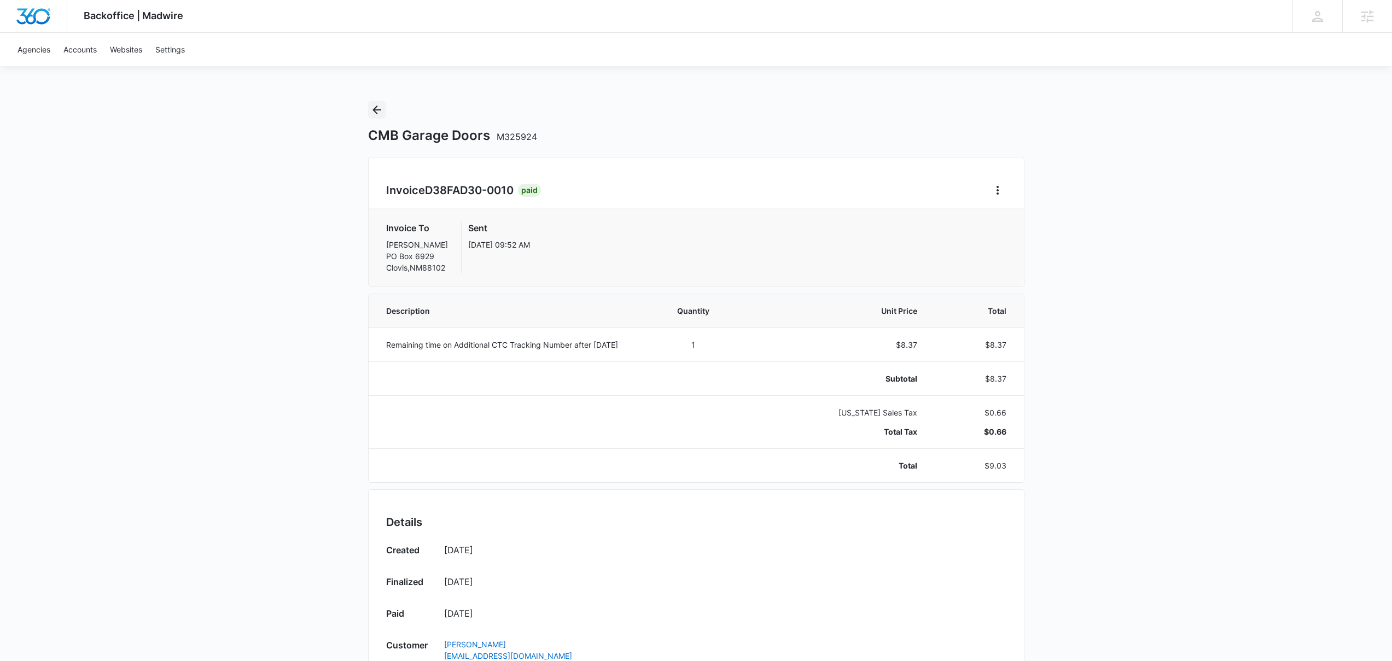
click at [377, 113] on icon "Back" at bounding box center [376, 109] width 13 height 13
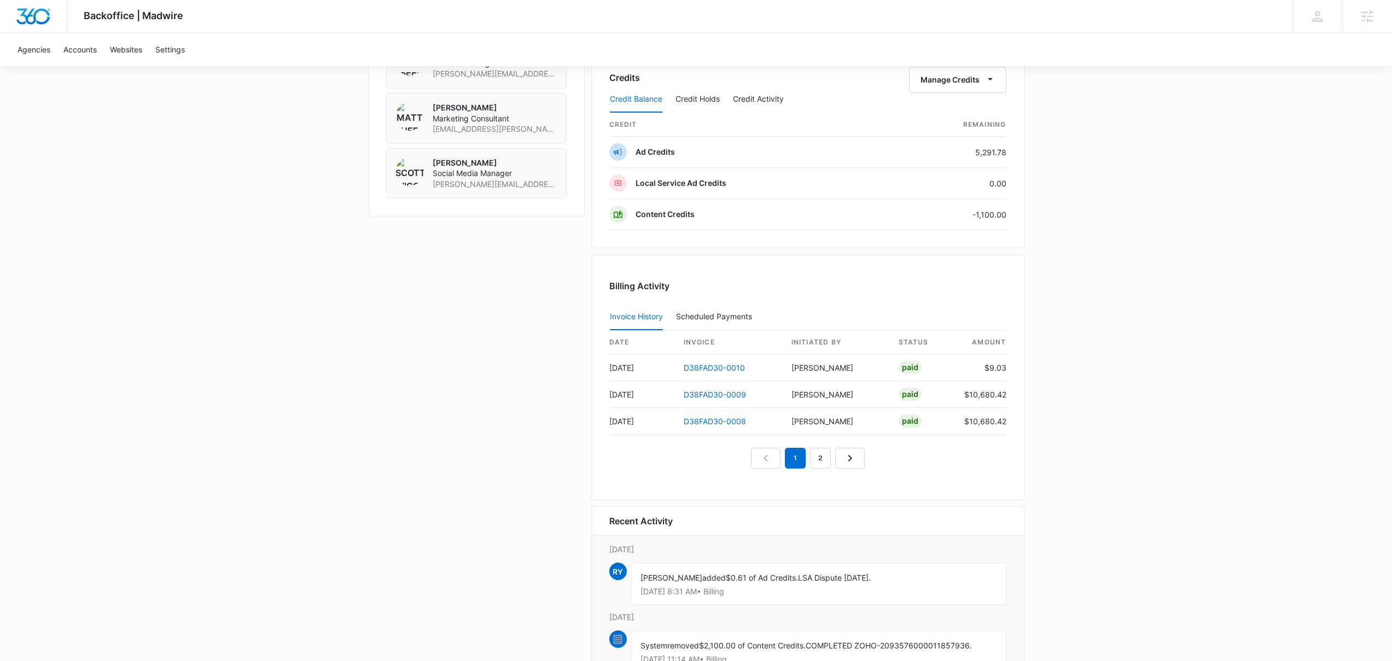
scroll to position [1143, 0]
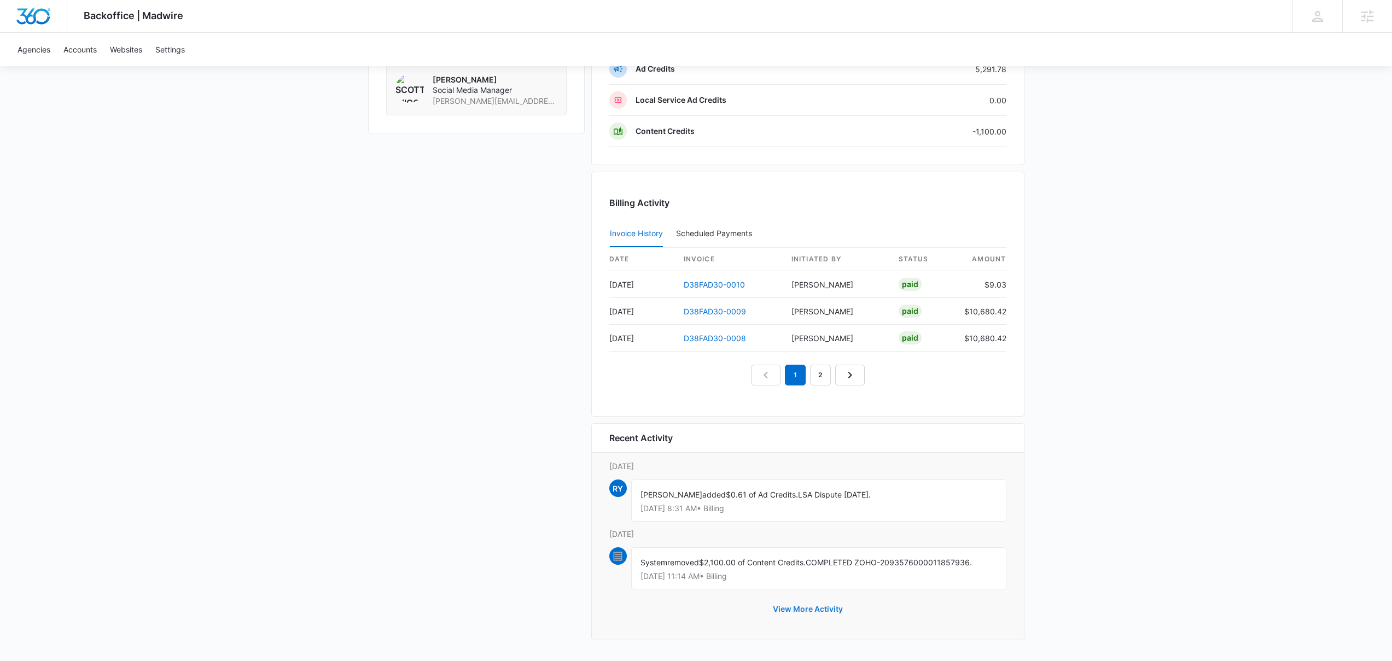
click at [838, 609] on button "View More Activity" at bounding box center [808, 609] width 92 height 26
